Goal: Task Accomplishment & Management: Use online tool/utility

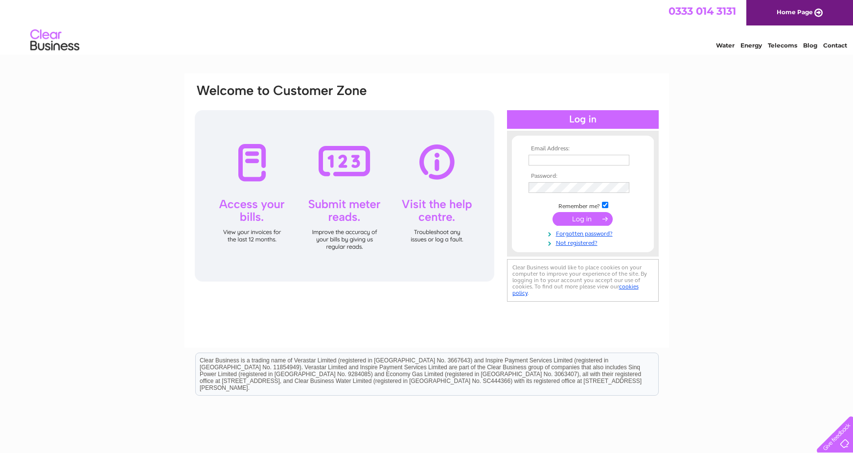
type input "[EMAIL_ADDRESS][DOMAIN_NAME]"
click at [577, 217] on input "submit" at bounding box center [583, 219] width 60 height 14
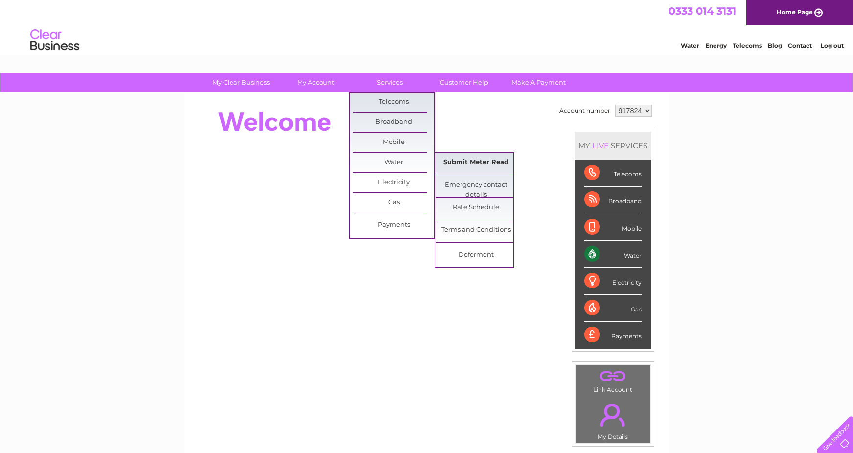
click at [475, 162] on link "Submit Meter Read" at bounding box center [476, 163] width 81 height 20
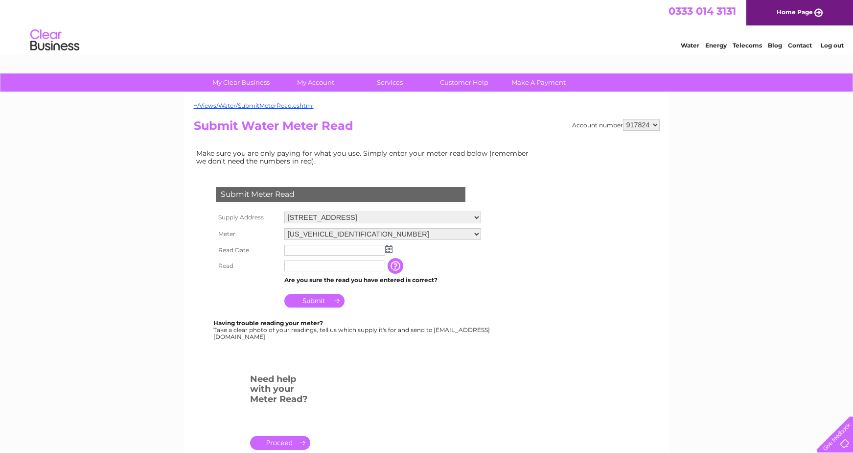
click at [390, 249] on img at bounding box center [388, 249] width 7 height 8
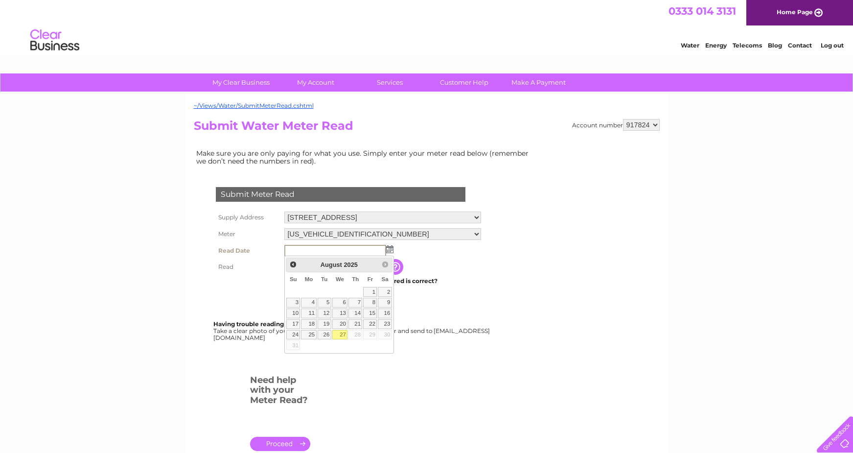
click at [339, 336] on link "27" at bounding box center [340, 335] width 16 height 10
type input "2025/08/27"
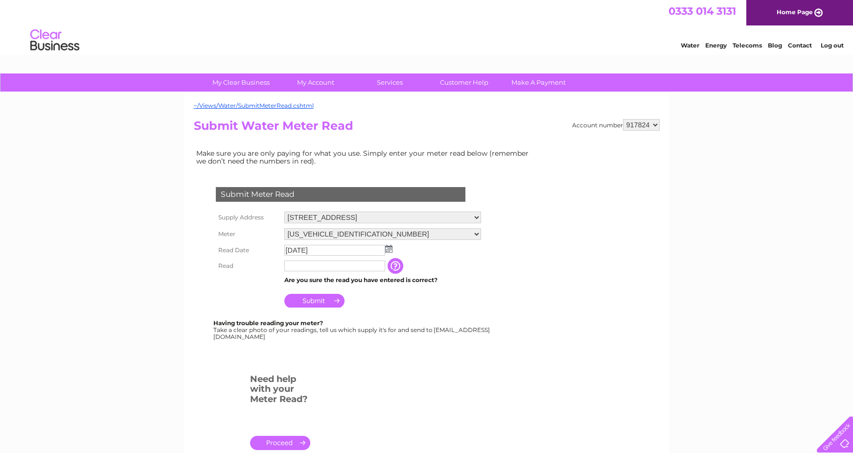
click at [308, 267] on input "text" at bounding box center [334, 265] width 101 height 11
type input "113"
click at [320, 301] on input "Submit" at bounding box center [314, 301] width 60 height 14
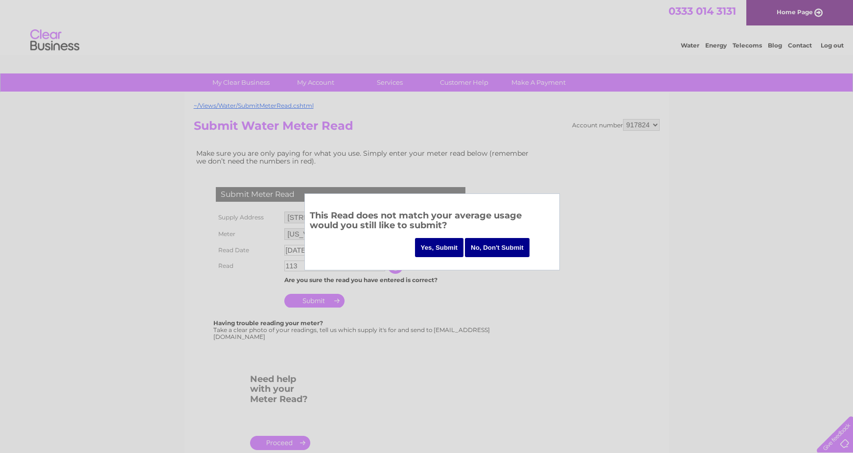
click at [447, 247] on input "Yes, Submit" at bounding box center [439, 247] width 49 height 19
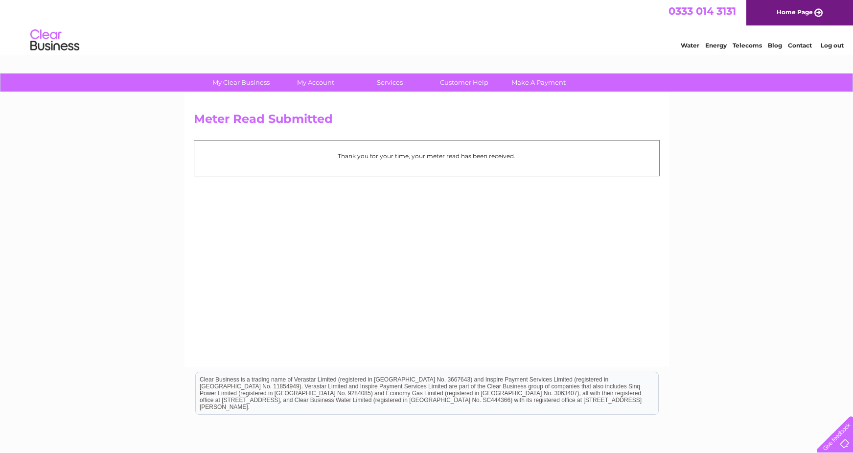
click at [830, 42] on link "Log out" at bounding box center [832, 45] width 23 height 7
